Goal: Communication & Community: Answer question/provide support

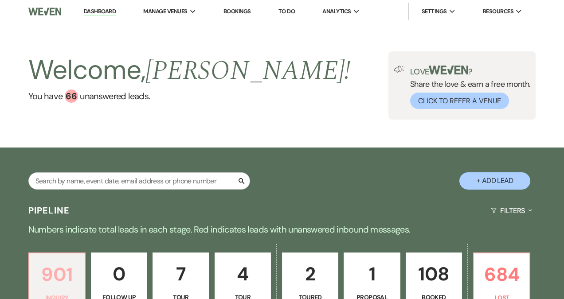
click at [55, 277] on p "901" at bounding box center [57, 275] width 45 height 30
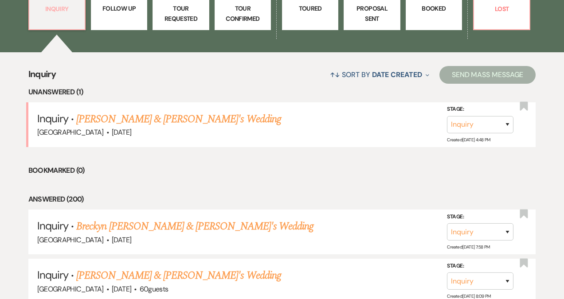
scroll to position [297, 0]
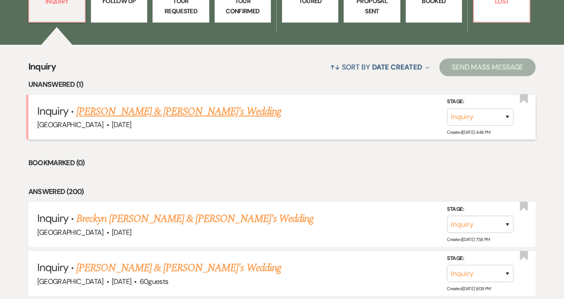
click at [188, 109] on link "[PERSON_NAME] & [PERSON_NAME]'s Wedding" at bounding box center [178, 112] width 205 height 16
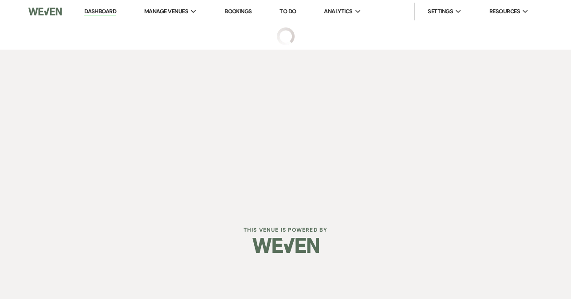
select select "5"
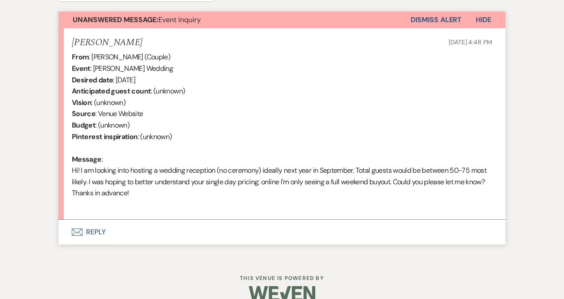
scroll to position [334, 0]
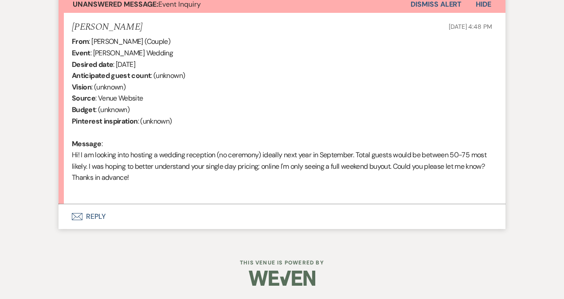
click at [89, 217] on button "Envelope Reply" at bounding box center [282, 216] width 447 height 25
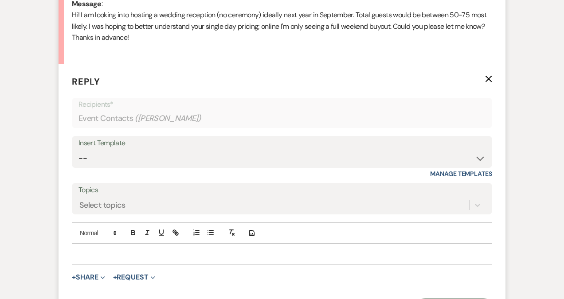
scroll to position [480, 0]
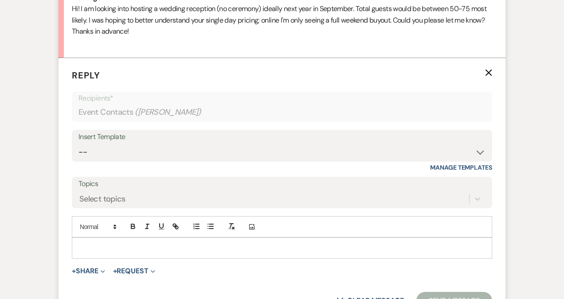
click at [93, 248] on p at bounding box center [282, 248] width 406 height 10
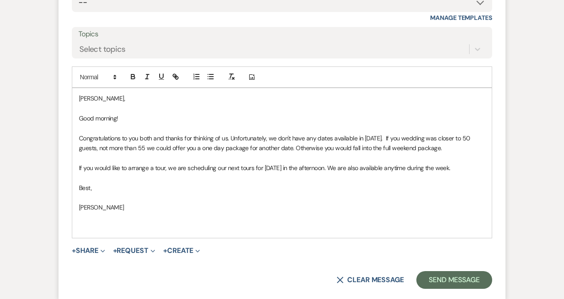
scroll to position [653, 0]
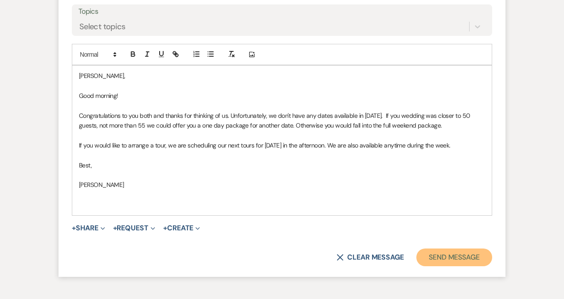
click at [468, 253] on button "Send Message" at bounding box center [454, 258] width 76 height 18
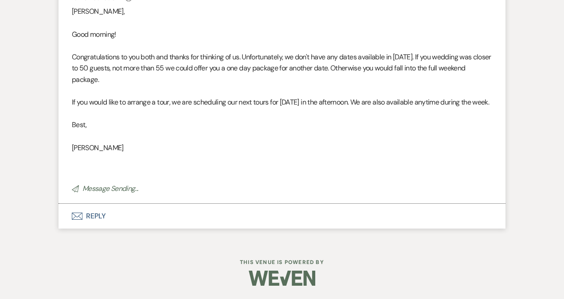
scroll to position [556, 0]
